Goal: Task Accomplishment & Management: Manage account settings

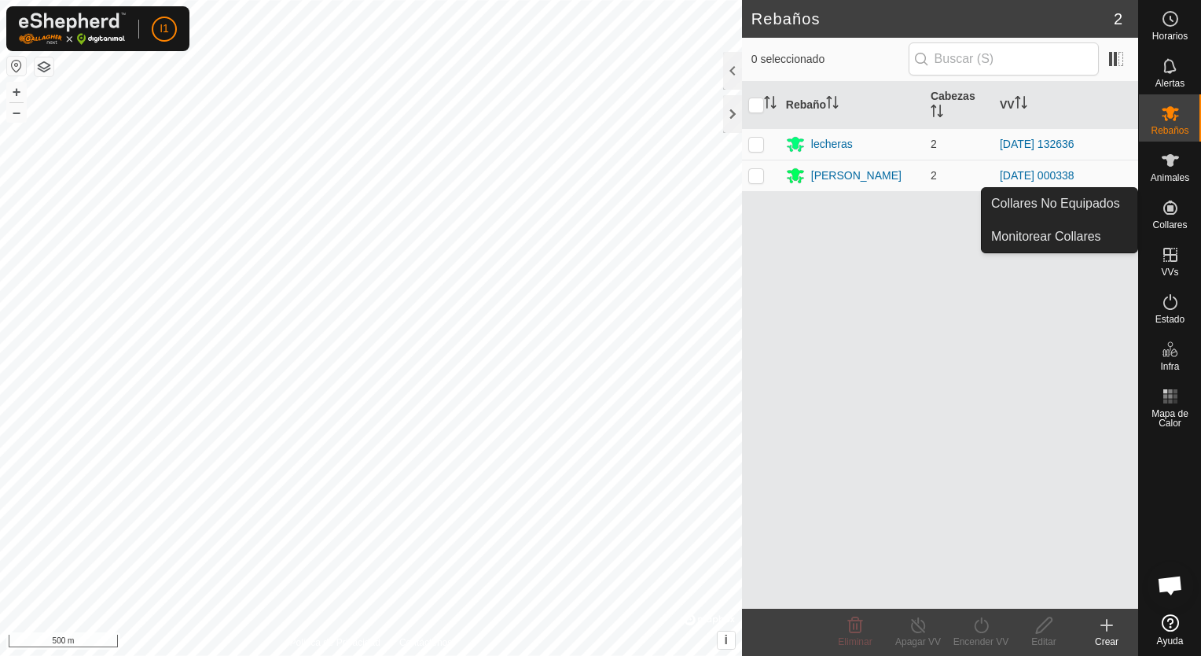
click at [1166, 210] on icon at bounding box center [1170, 207] width 14 height 14
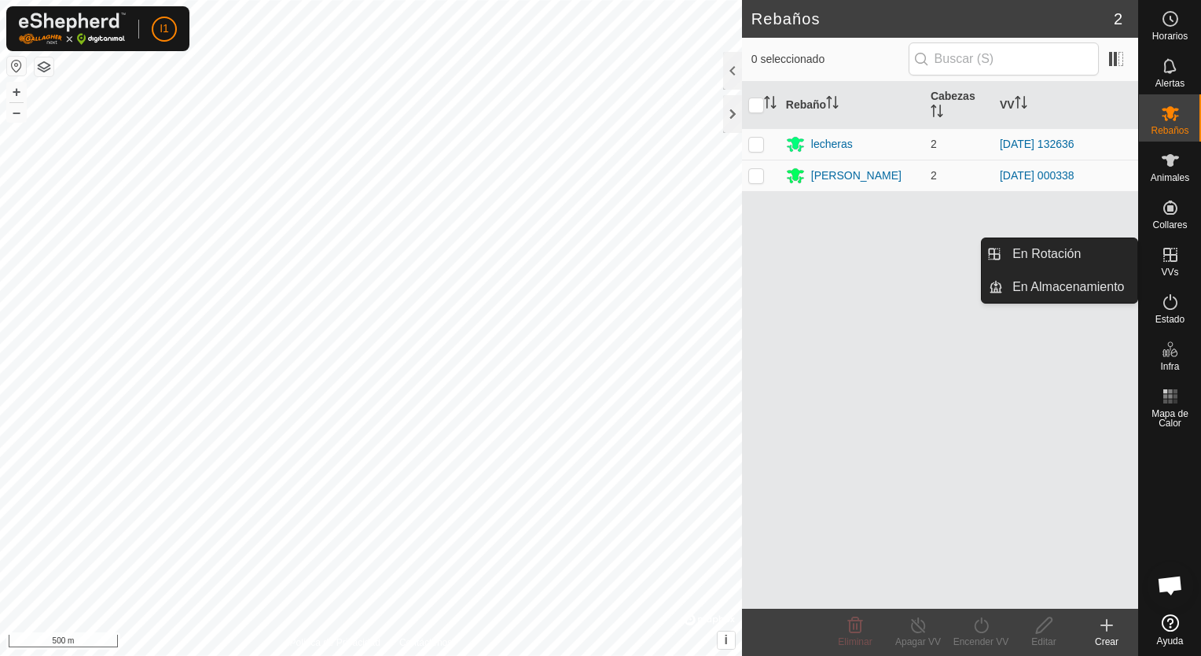
click at [1170, 261] on icon at bounding box center [1170, 255] width 14 height 14
click at [1066, 256] on link "En Rotación" at bounding box center [1070, 253] width 134 height 31
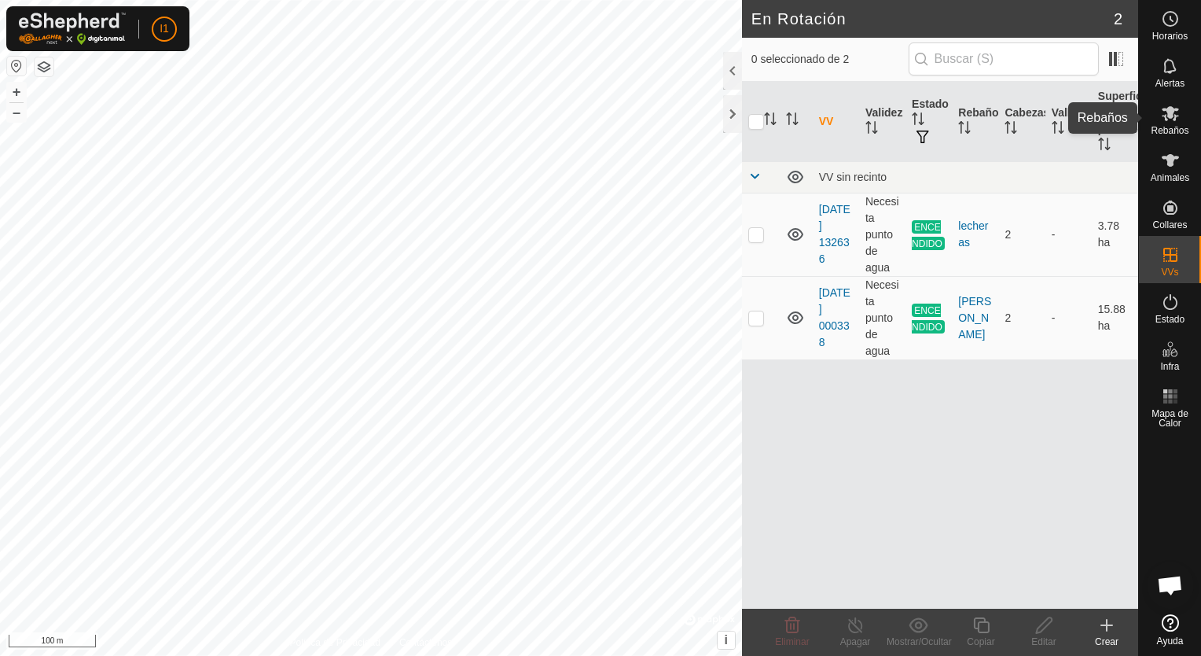
click at [1182, 127] on span "Rebaños" at bounding box center [1170, 130] width 38 height 9
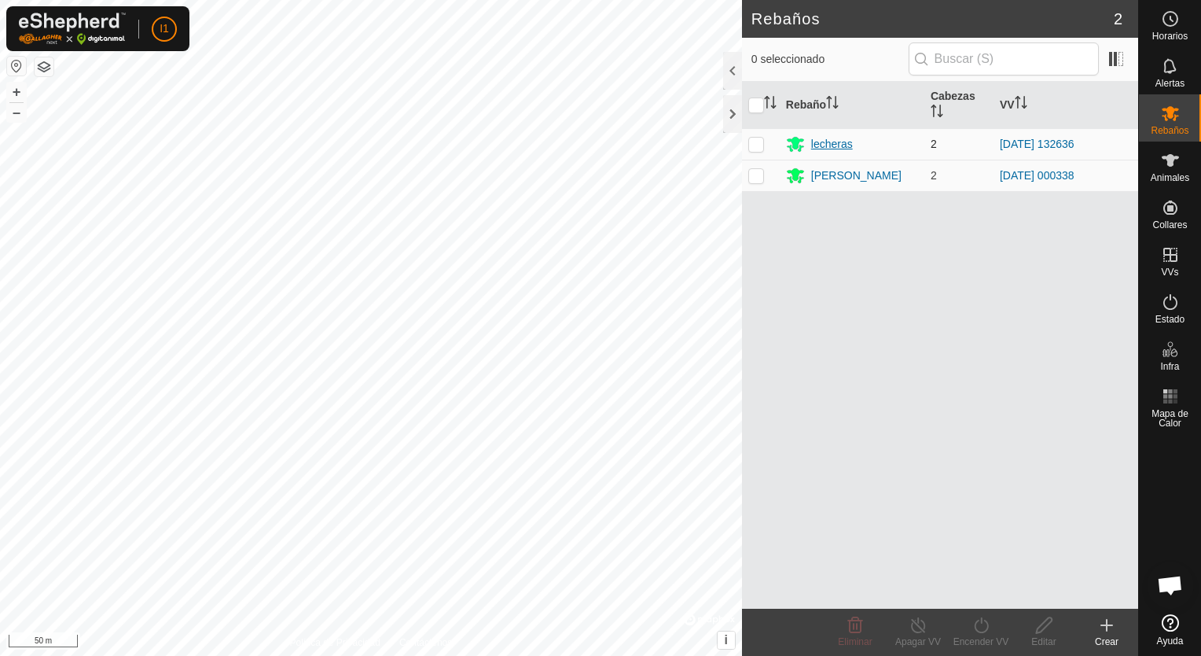
click at [829, 145] on div "lecheras" at bounding box center [832, 144] width 42 height 17
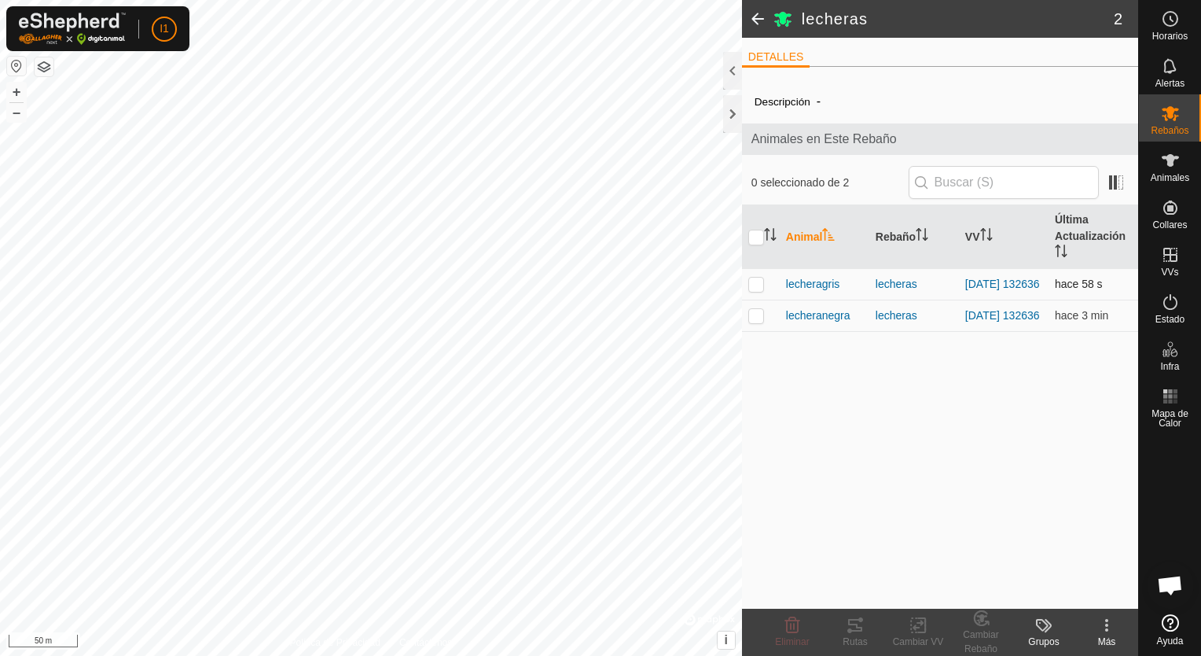
click at [759, 285] on p-checkbox at bounding box center [756, 283] width 16 height 13
checkbox input "true"
click at [849, 634] on icon at bounding box center [855, 624] width 19 height 19
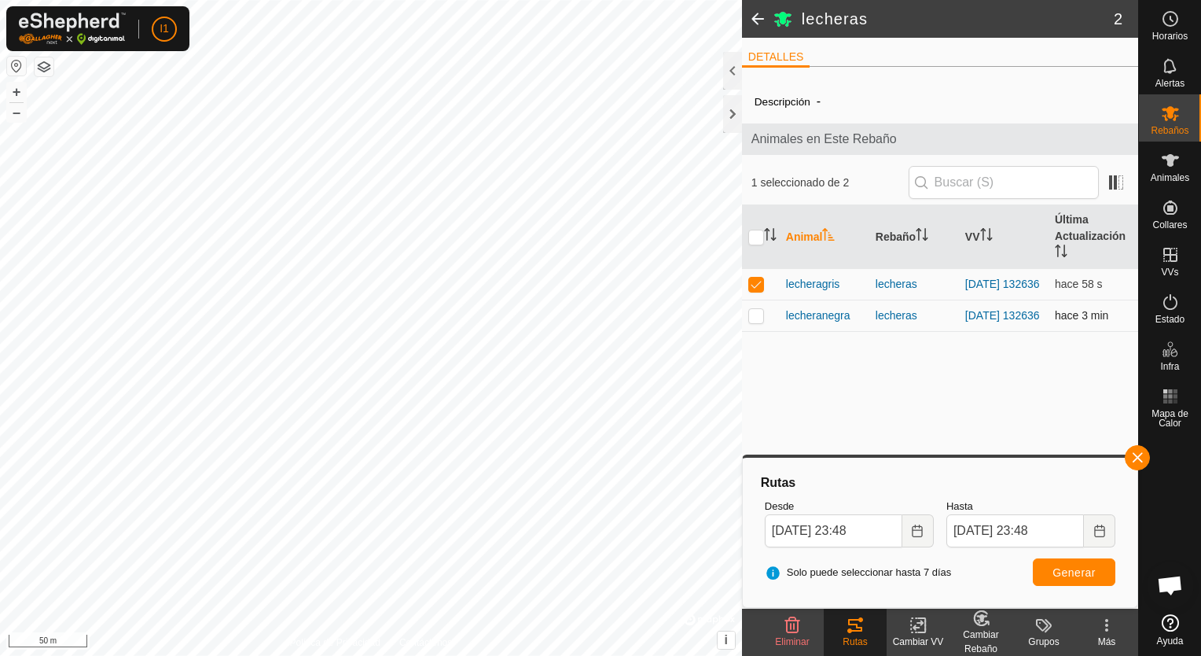
click at [753, 320] on p-checkbox at bounding box center [756, 315] width 16 height 13
checkbox input "true"
click at [758, 283] on p-checkbox at bounding box center [756, 283] width 16 height 13
checkbox input "false"
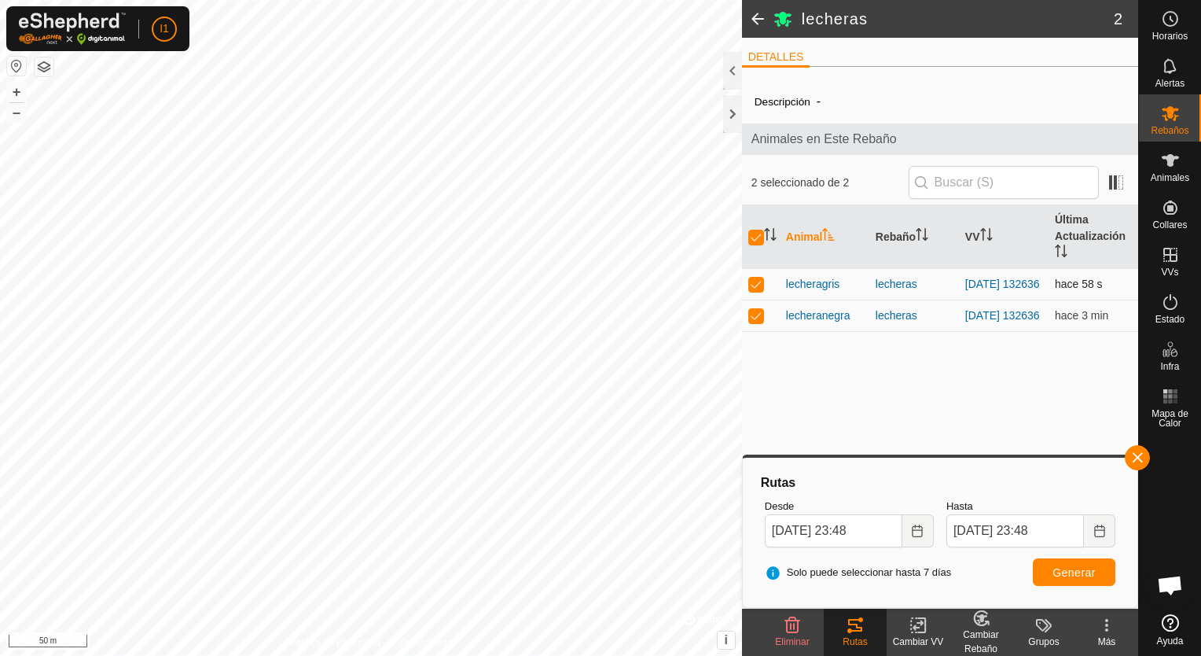
checkbox input "false"
click at [1133, 461] on button "button" at bounding box center [1137, 457] width 25 height 25
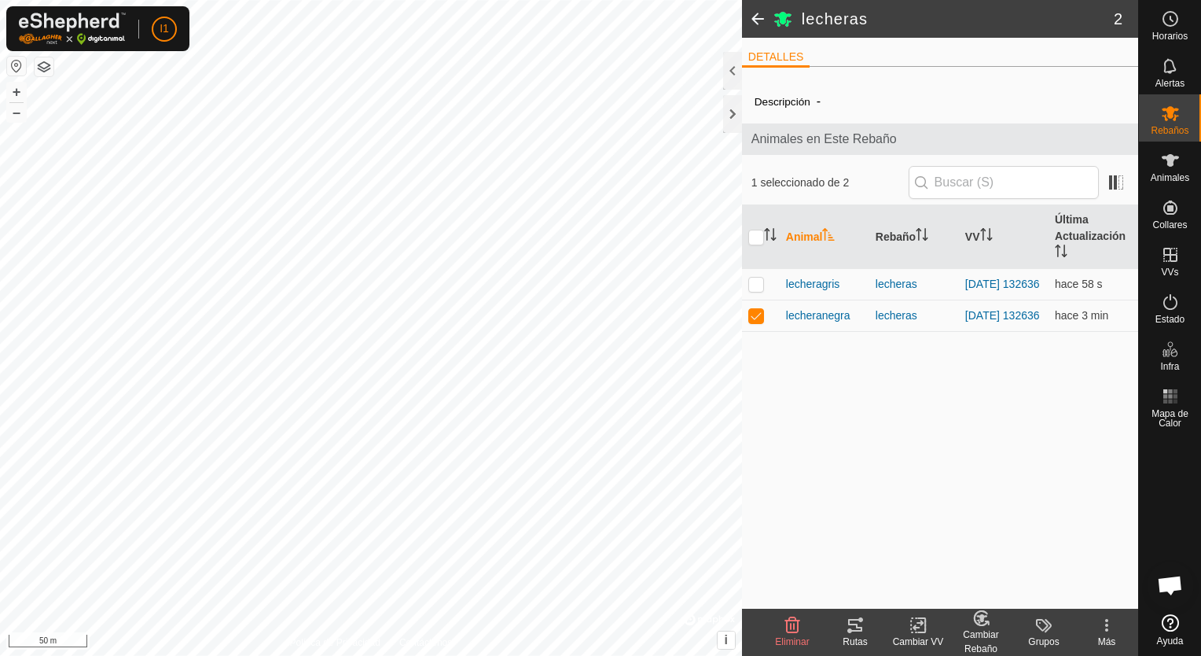
click at [865, 629] on tracks-svg-icon at bounding box center [855, 624] width 63 height 19
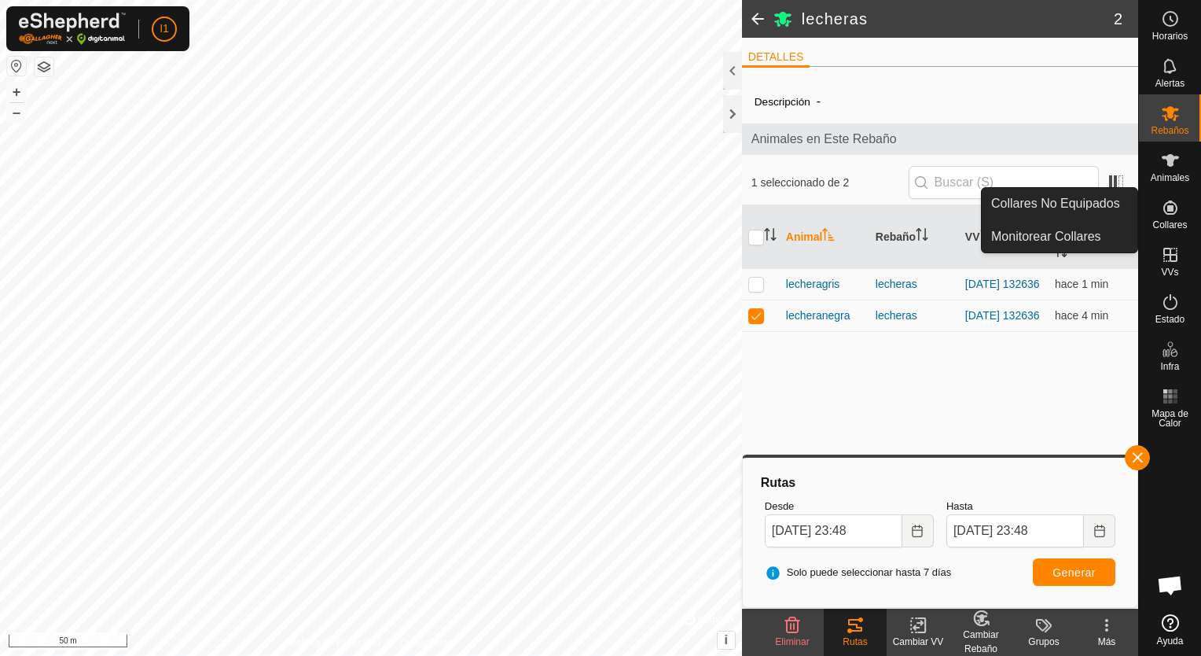
click at [1173, 223] on span "Collares" at bounding box center [1169, 224] width 35 height 9
click at [1095, 206] on link "Collares No Equipados" at bounding box center [1060, 203] width 156 height 31
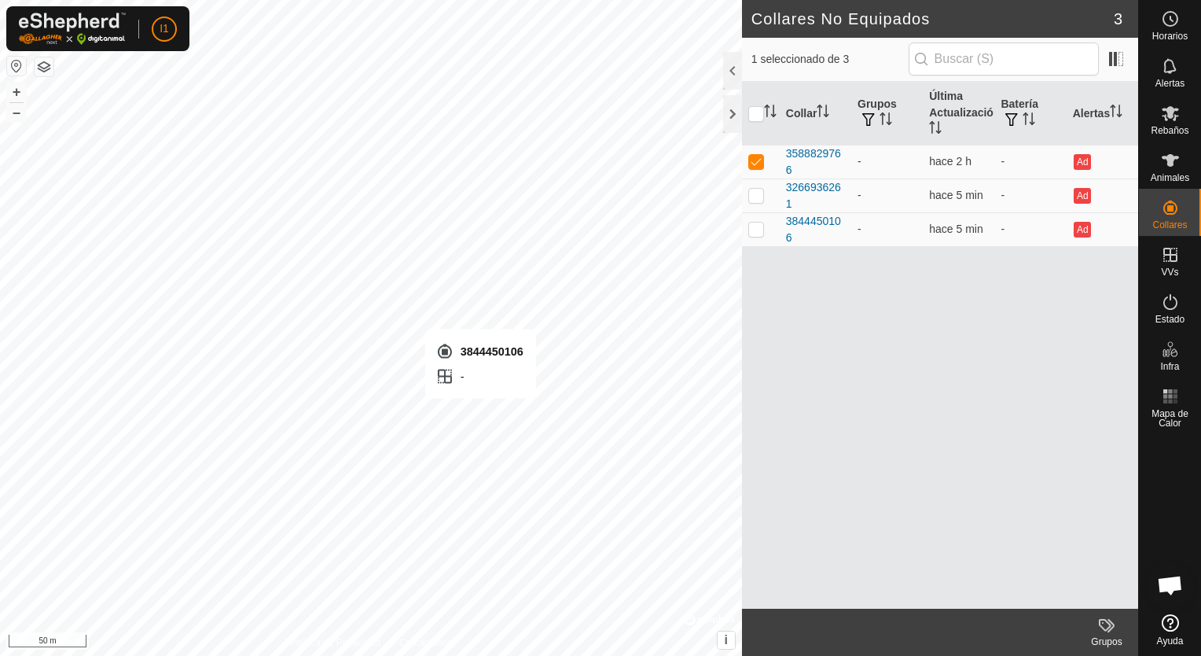
checkbox input "false"
checkbox input "true"
